Goal: Task Accomplishment & Management: Manage account settings

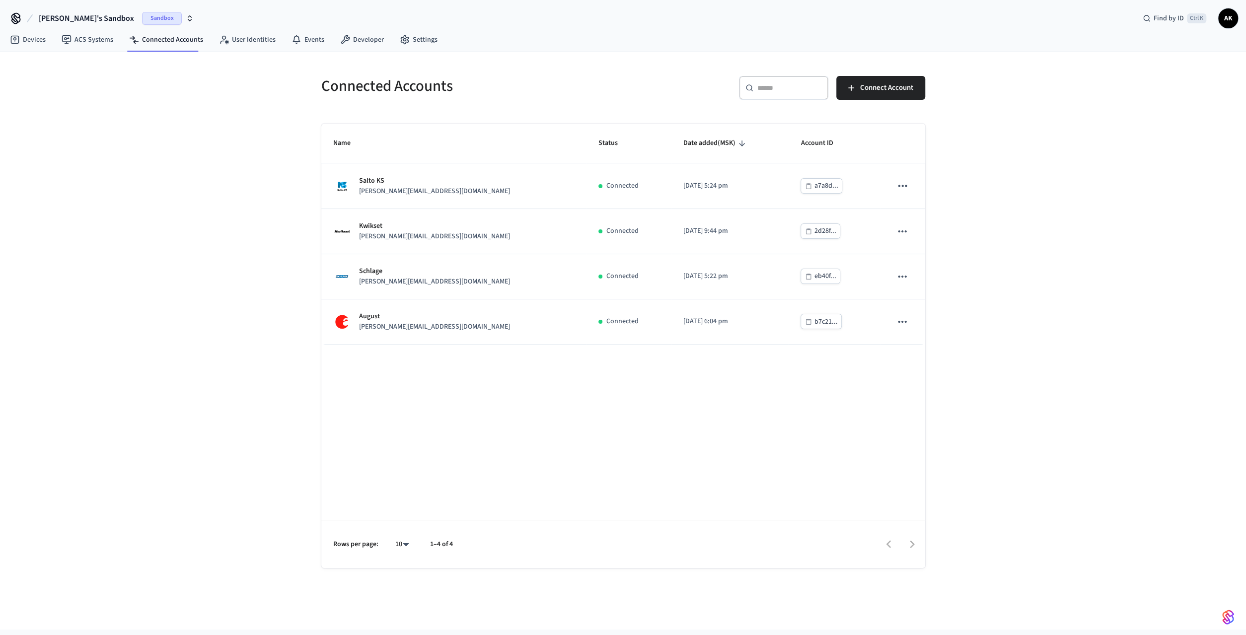
click at [1225, 21] on span "AK" at bounding box center [1228, 18] width 18 height 18
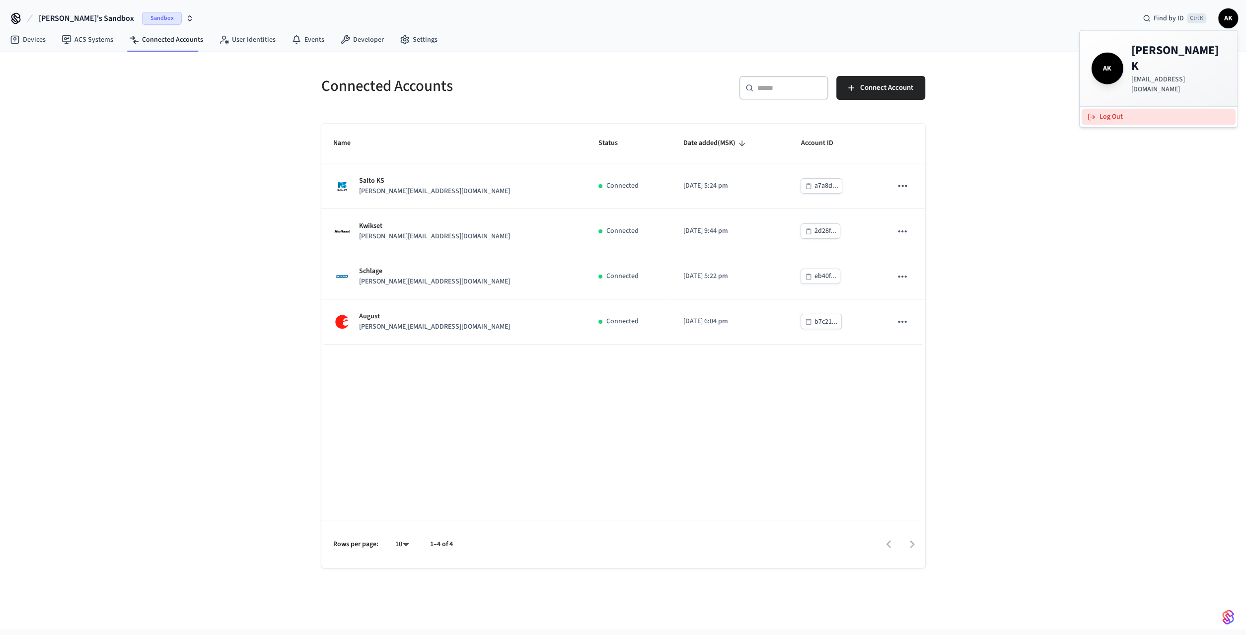
click at [1089, 109] on button "Log Out" at bounding box center [1159, 117] width 154 height 16
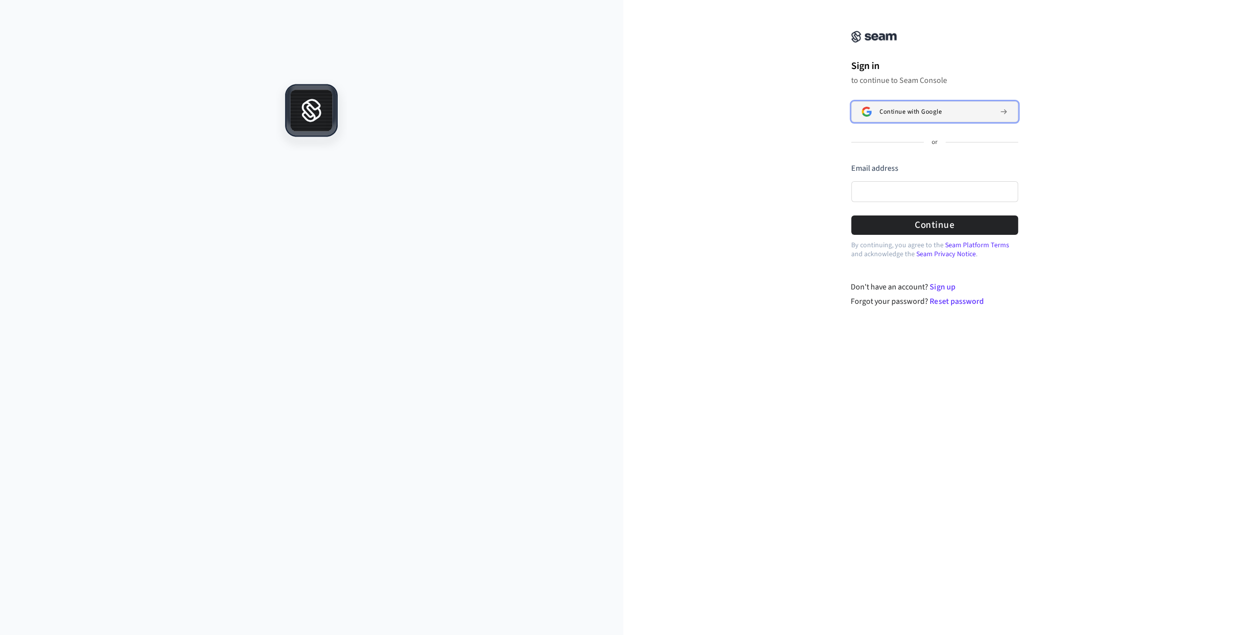
click at [905, 103] on button "Continue with Google" at bounding box center [934, 111] width 167 height 21
